Goal: Check status: Check status

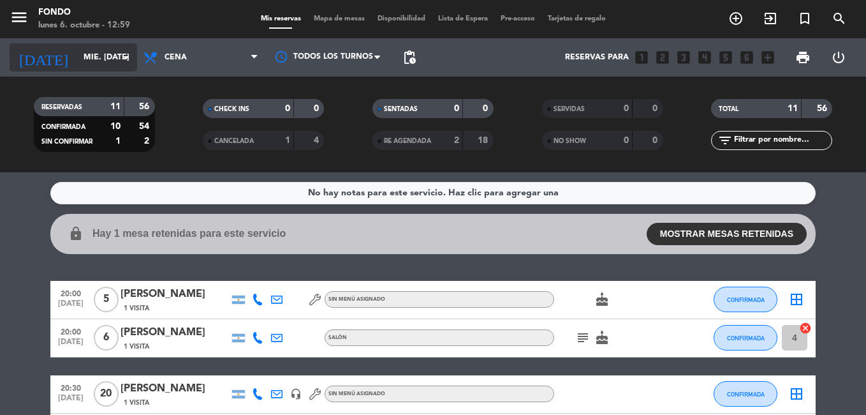
click at [89, 43] on div "[DATE] mié. [DATE] arrow_drop_down" at bounding box center [74, 57] width 128 height 28
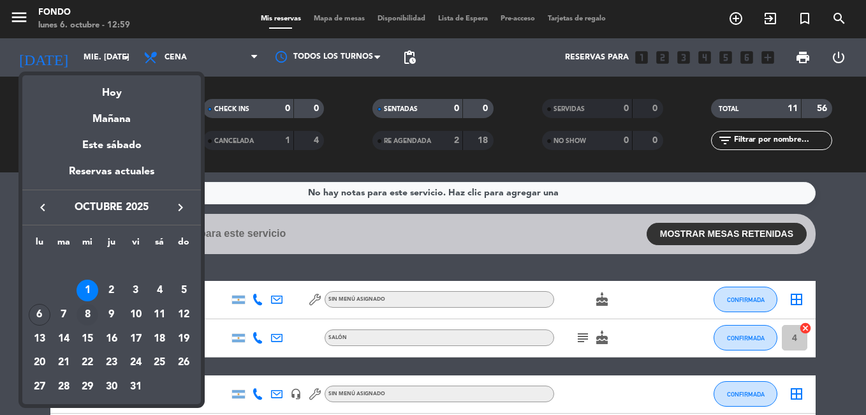
click at [88, 314] on div "8" at bounding box center [88, 315] width 22 height 22
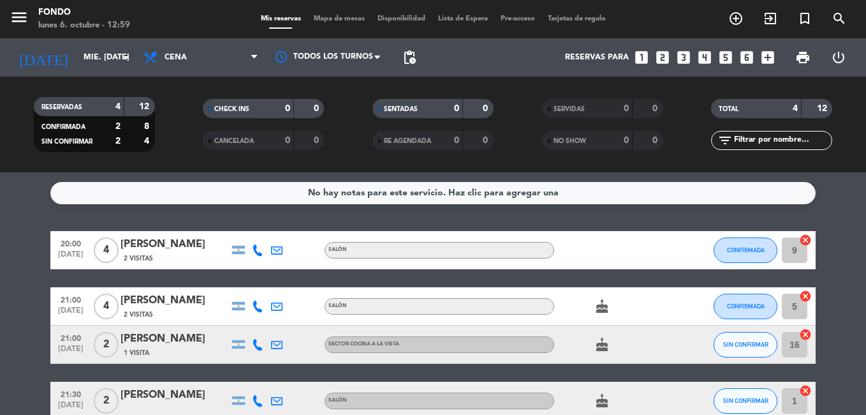
click at [29, 279] on bookings-row "20:00 [DATE] 4 [PERSON_NAME] 2 Visitas SALÓN CONFIRMADA 9 cancel 21:00 [DATE] 4…" at bounding box center [433, 325] width 866 height 189
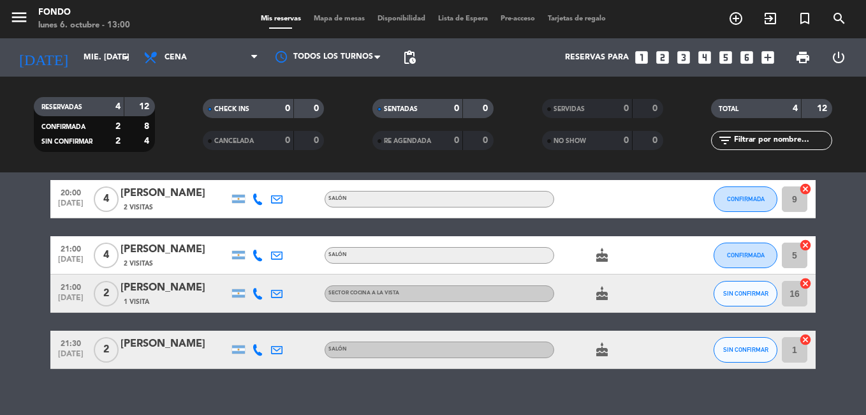
scroll to position [69, 0]
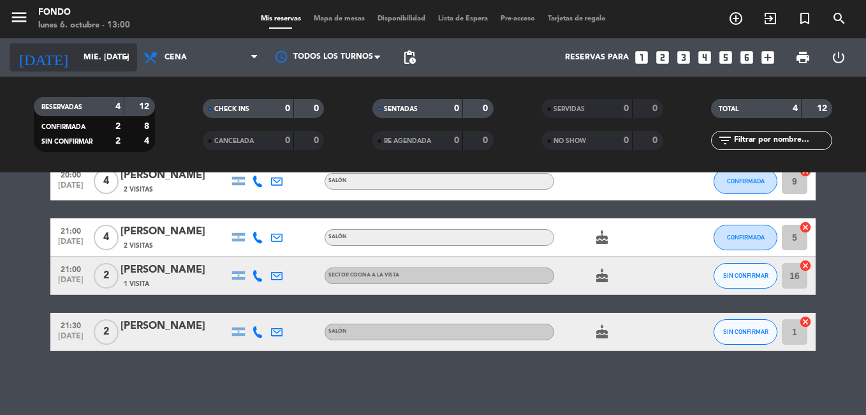
click at [124, 56] on icon "arrow_drop_down" at bounding box center [126, 57] width 15 height 15
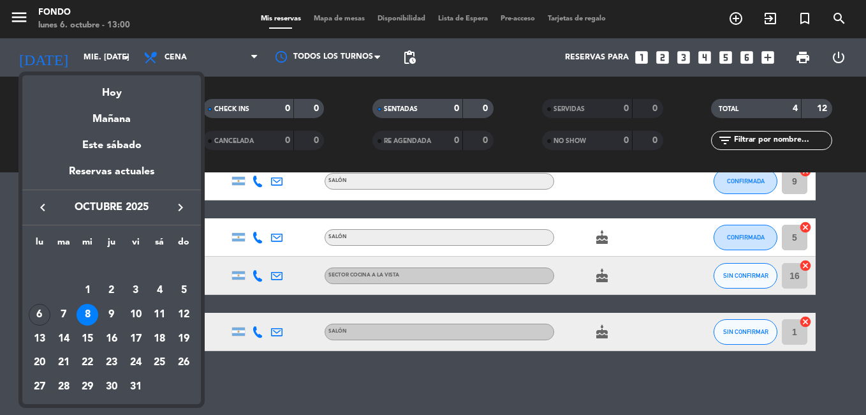
click at [113, 314] on div "9" at bounding box center [112, 315] width 22 height 22
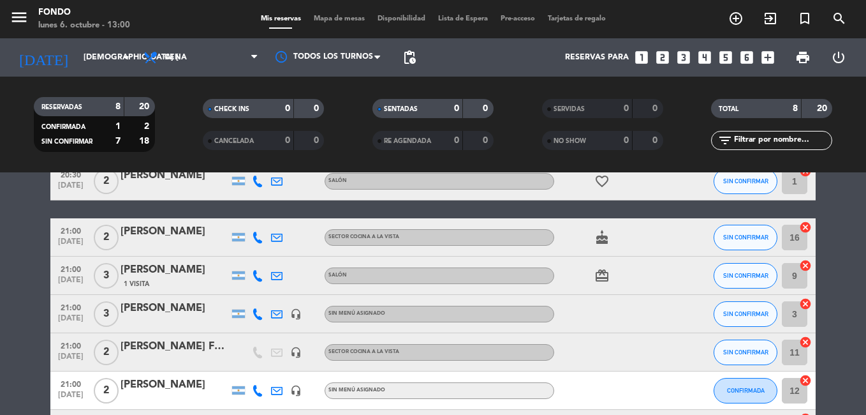
click at [0, 337] on html "close × Fondo × chrome_reader_mode Listado de Reservas account_box Clientes acc…" at bounding box center [433, 207] width 866 height 415
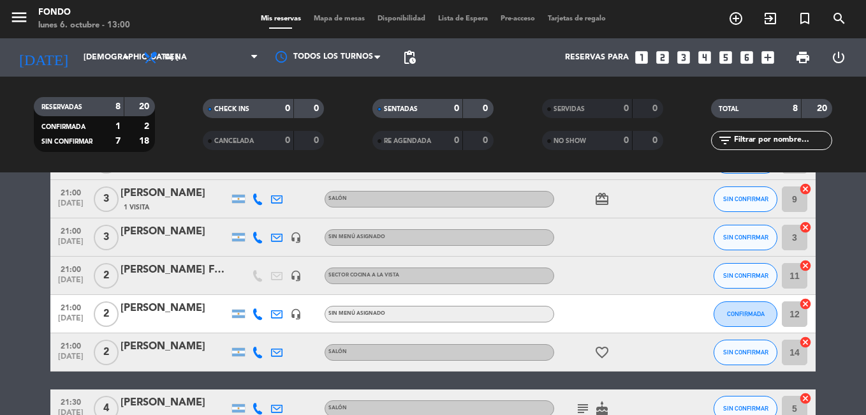
scroll to position [0, 0]
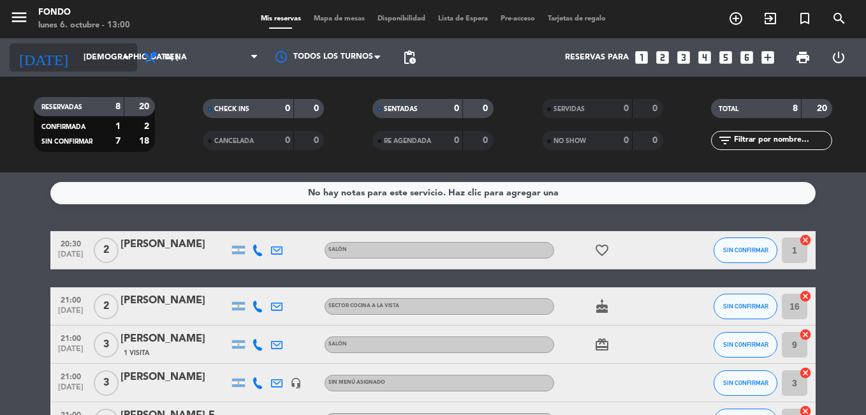
click at [124, 50] on icon "arrow_drop_down" at bounding box center [126, 57] width 15 height 15
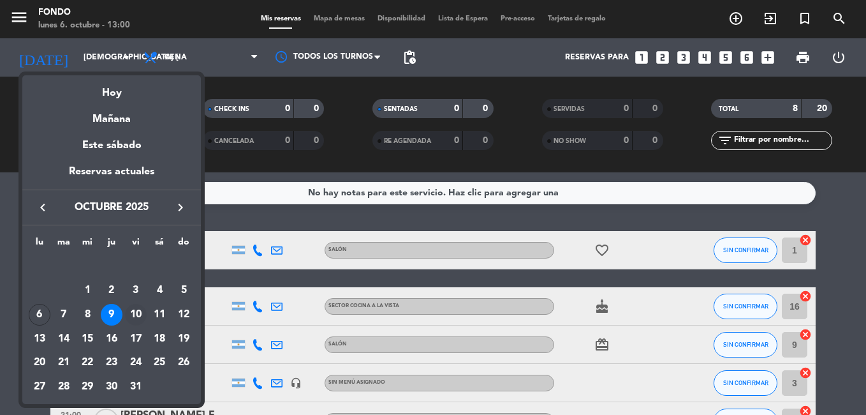
click at [136, 309] on div "10" at bounding box center [136, 315] width 22 height 22
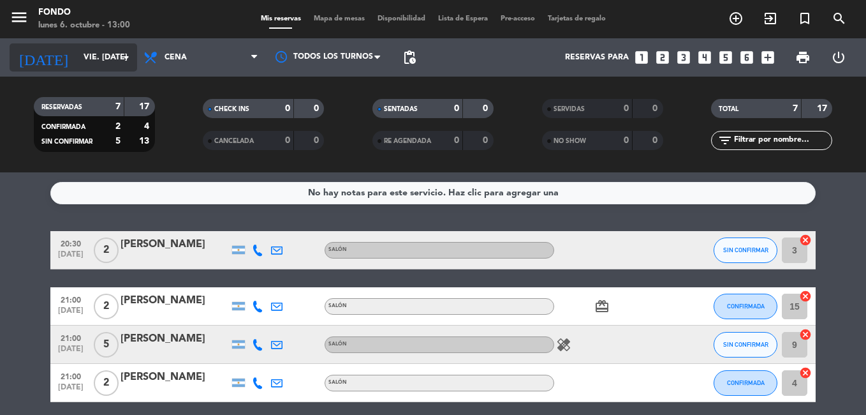
click at [129, 58] on icon "arrow_drop_down" at bounding box center [126, 57] width 15 height 15
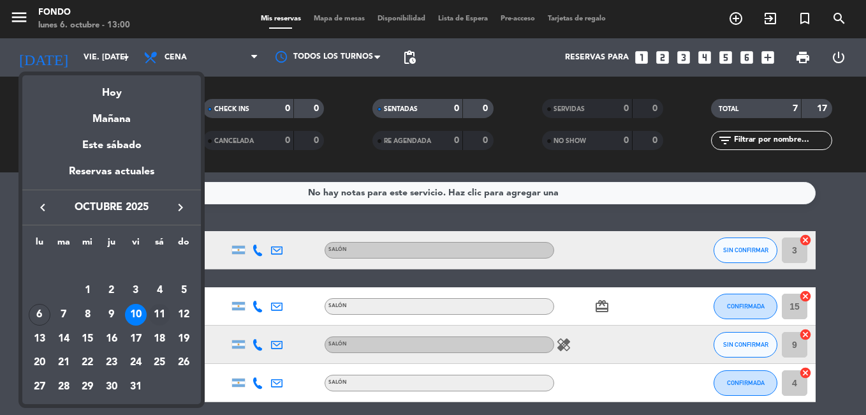
click at [155, 314] on div "11" at bounding box center [160, 315] width 22 height 22
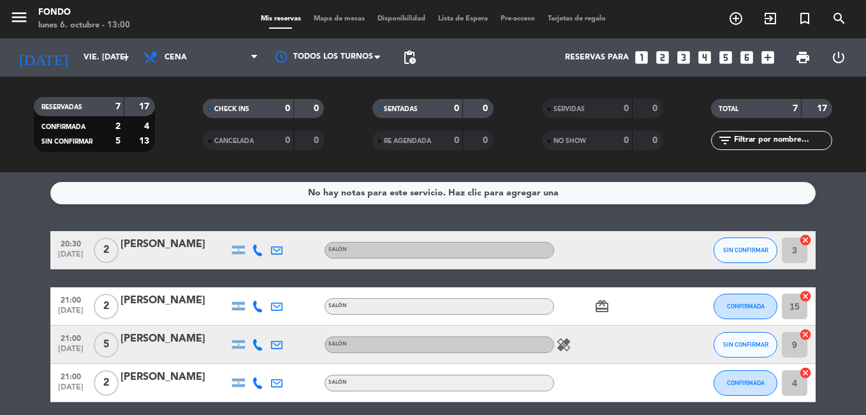
type input "sáb. [DATE]"
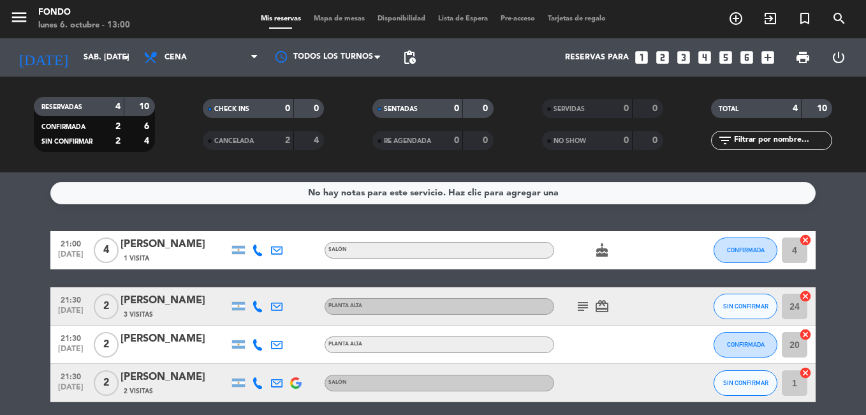
click at [18, 308] on bookings-row "21:00 [DATE] 4 [PERSON_NAME] 1 Visita SALÓN cake CONFIRMADA 4 cancel 21:30 [DAT…" at bounding box center [433, 316] width 866 height 171
